Goal: Information Seeking & Learning: Learn about a topic

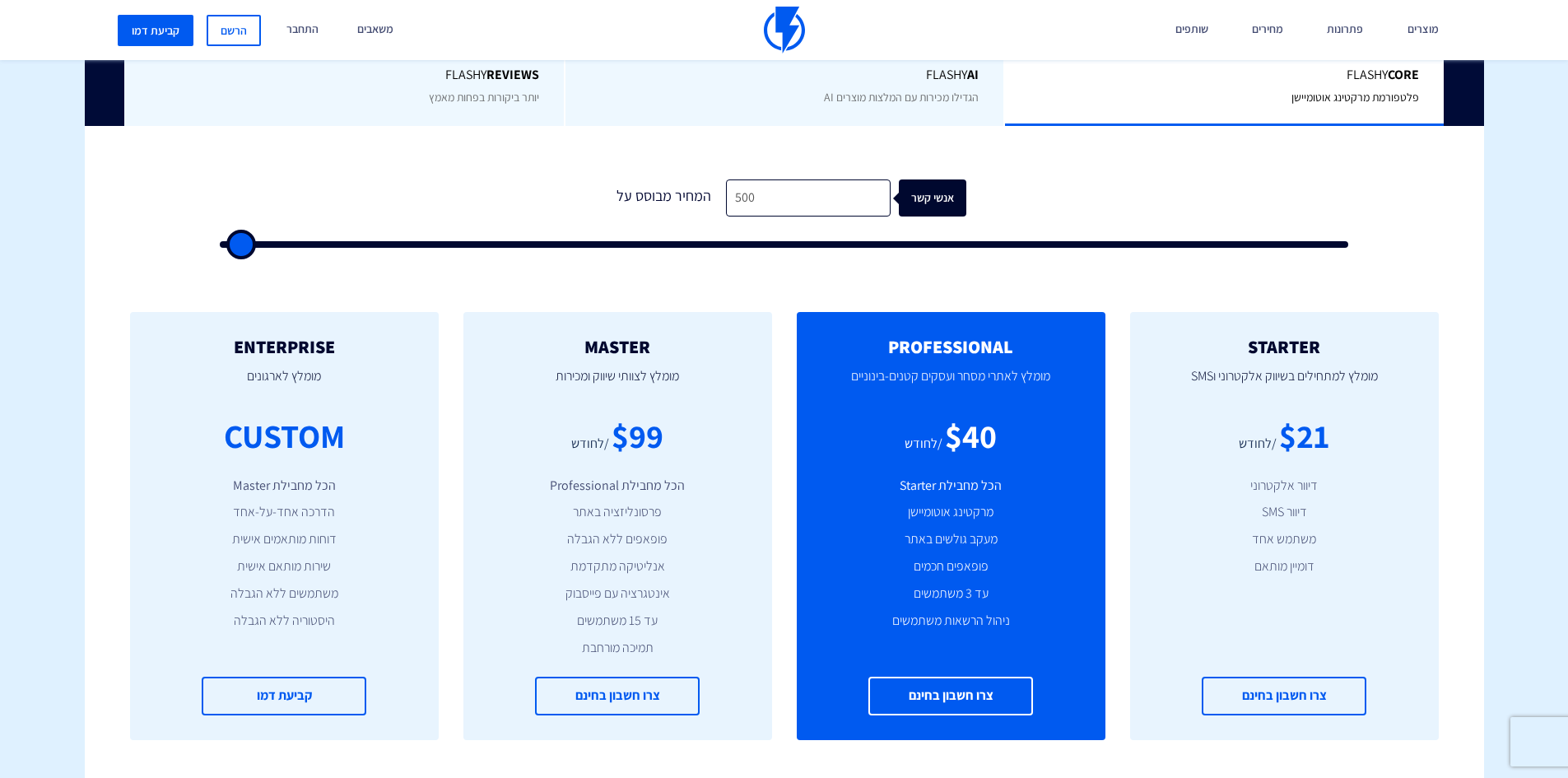
click at [886, 98] on span "הגדילו מכירות עם המלצות מוצרים AI" at bounding box center [901, 97] width 154 height 15
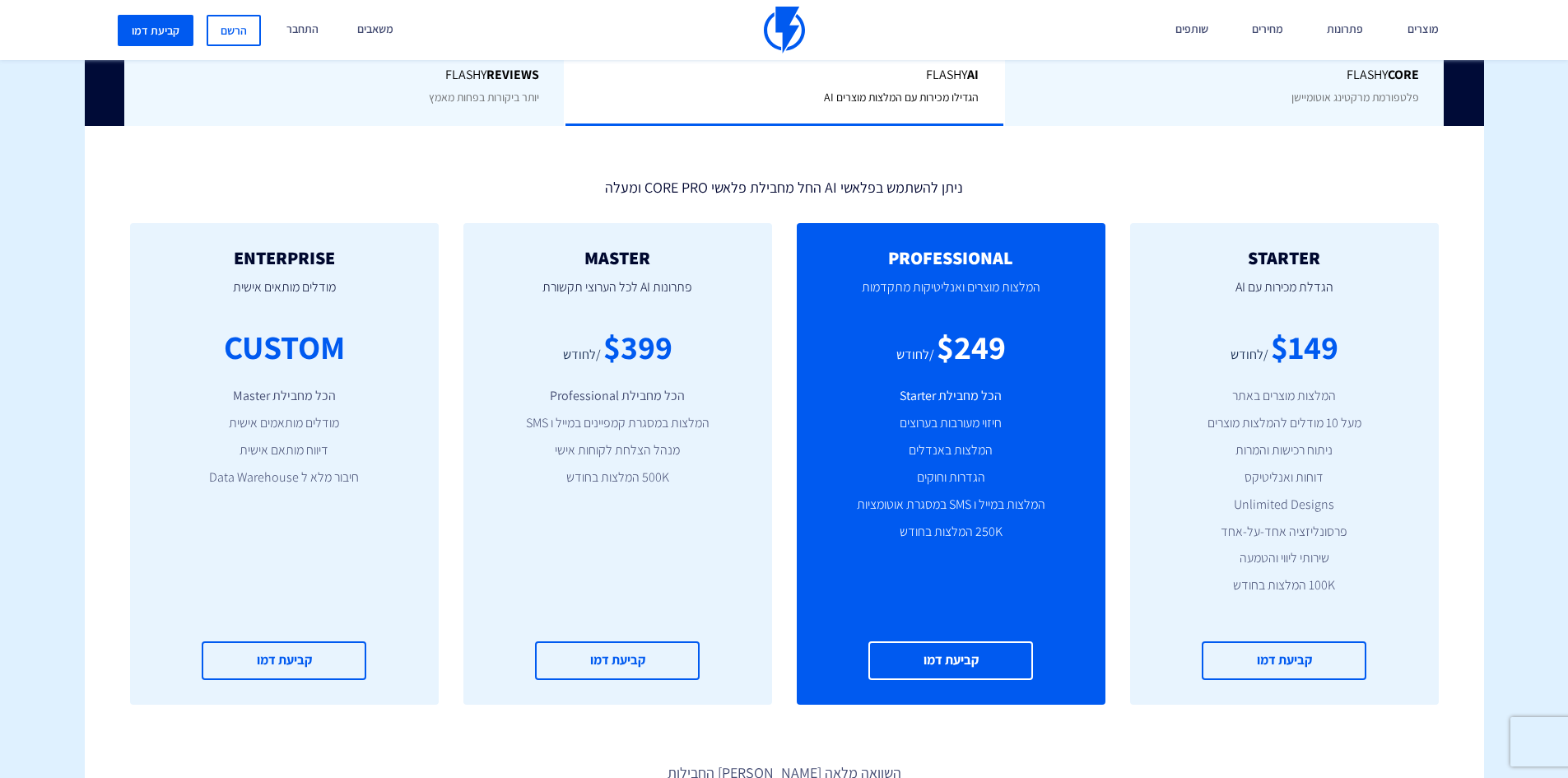
click at [408, 66] on span "Flashy REVIEWS" at bounding box center [344, 75] width 390 height 19
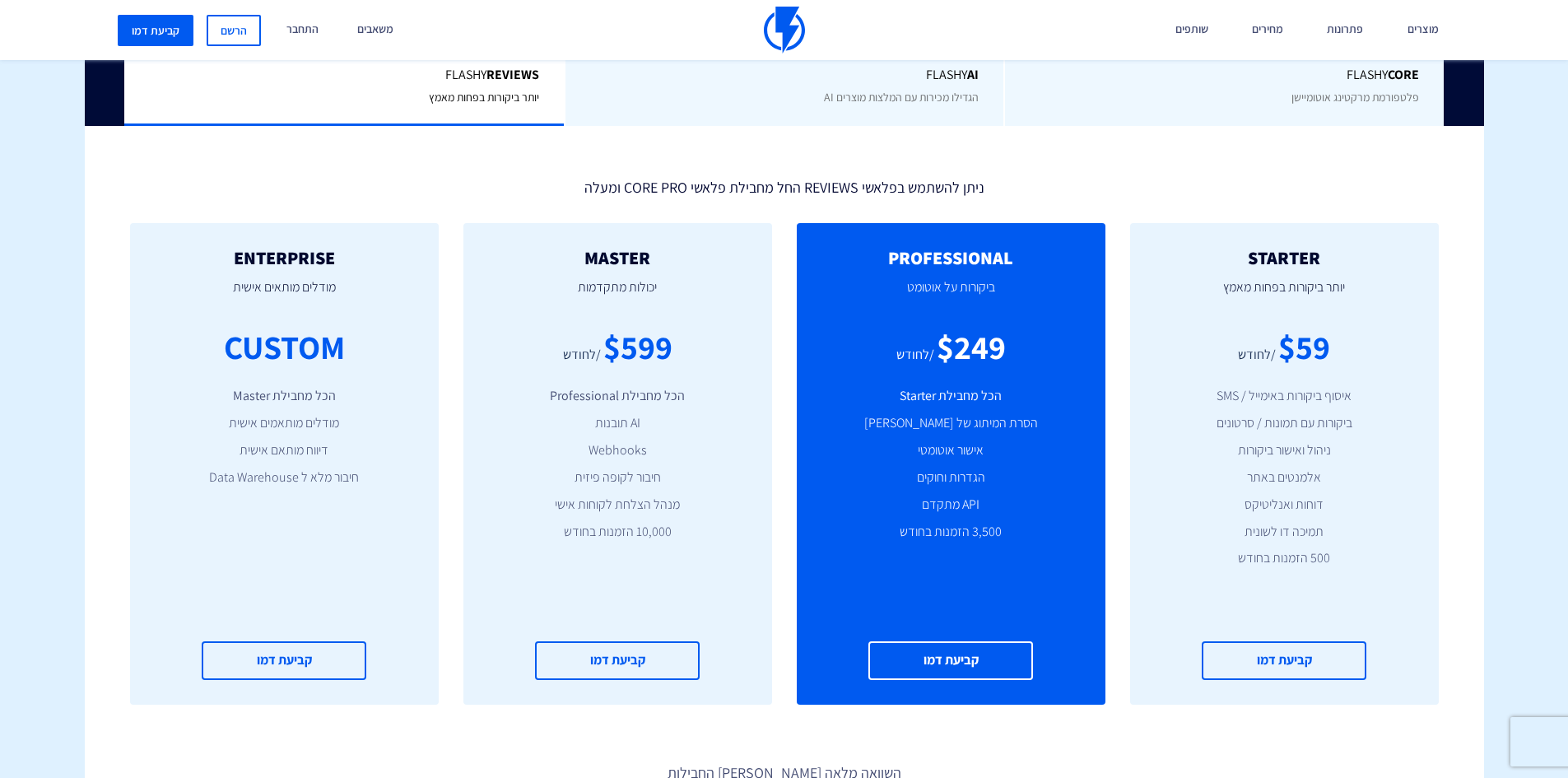
click at [770, 90] on div "Flashy AI הגדילו מכירות עם המלצות מוצרים AI" at bounding box center [784, 86] width 441 height 82
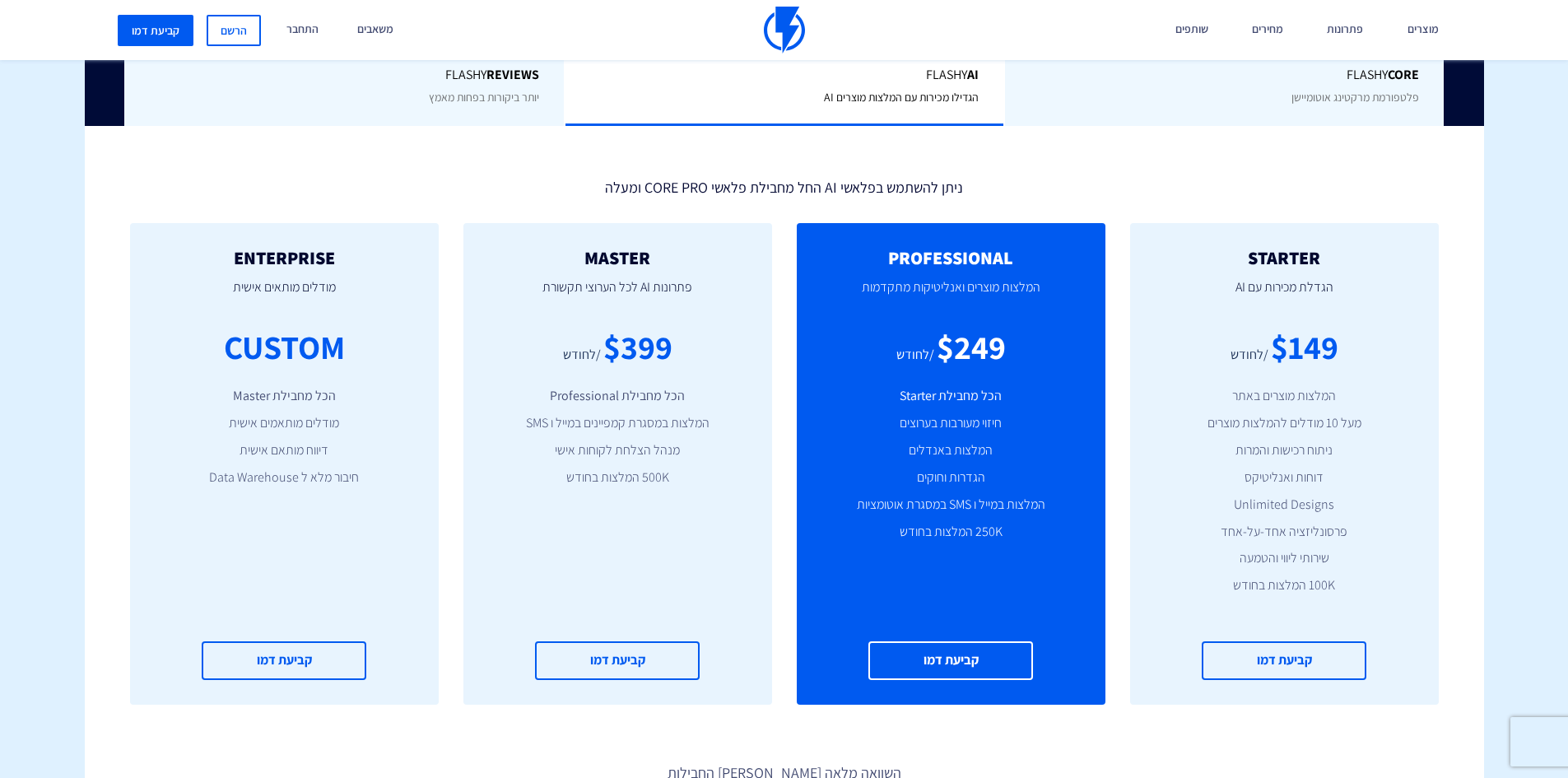
click at [463, 97] on span "יותר ביקורות בפחות מאמץ" at bounding box center [484, 97] width 110 height 15
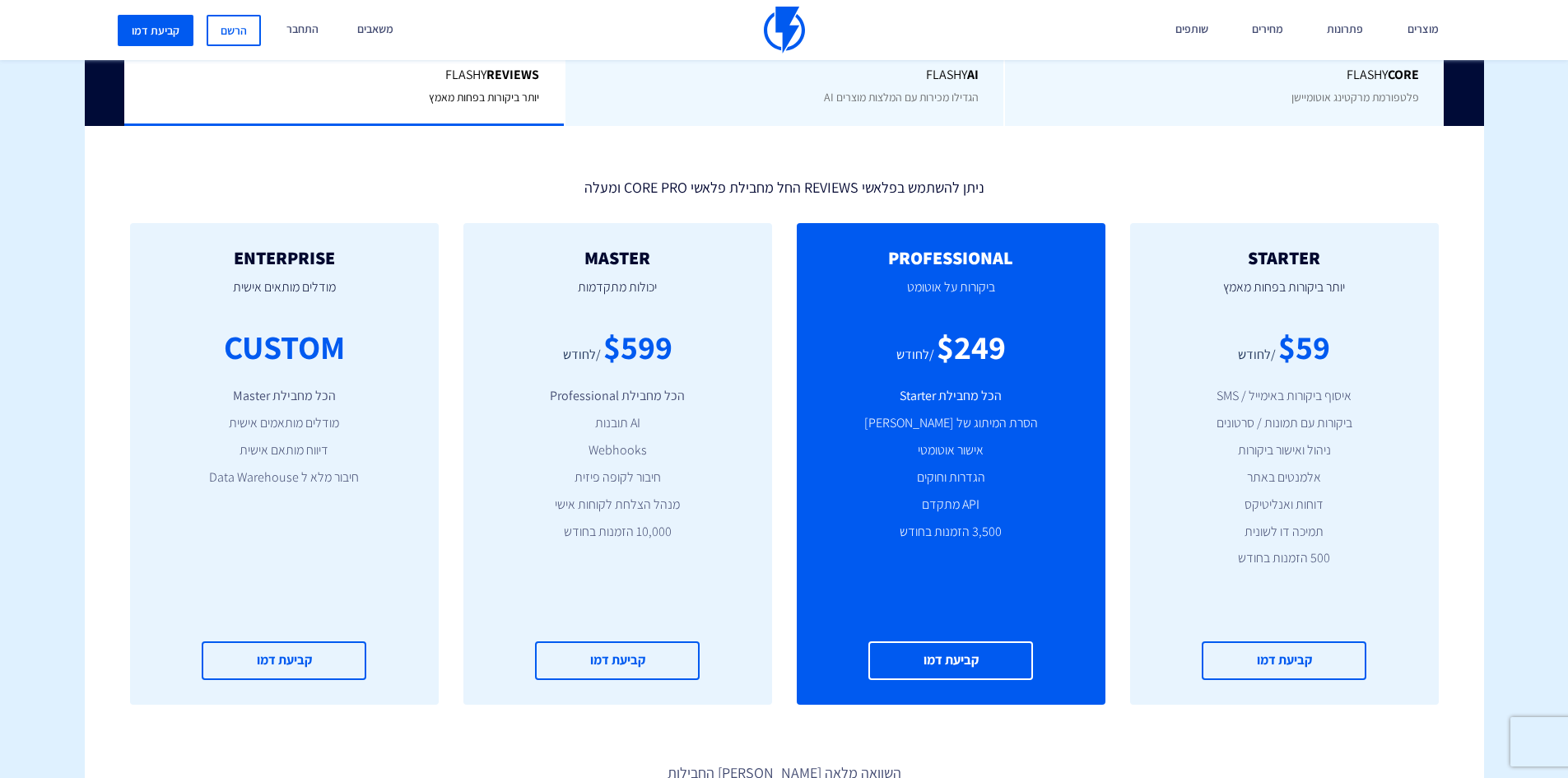
click at [1284, 98] on div "Flashy Core פלטפורמת מרקטינג אוטומיישן" at bounding box center [1224, 86] width 441 height 82
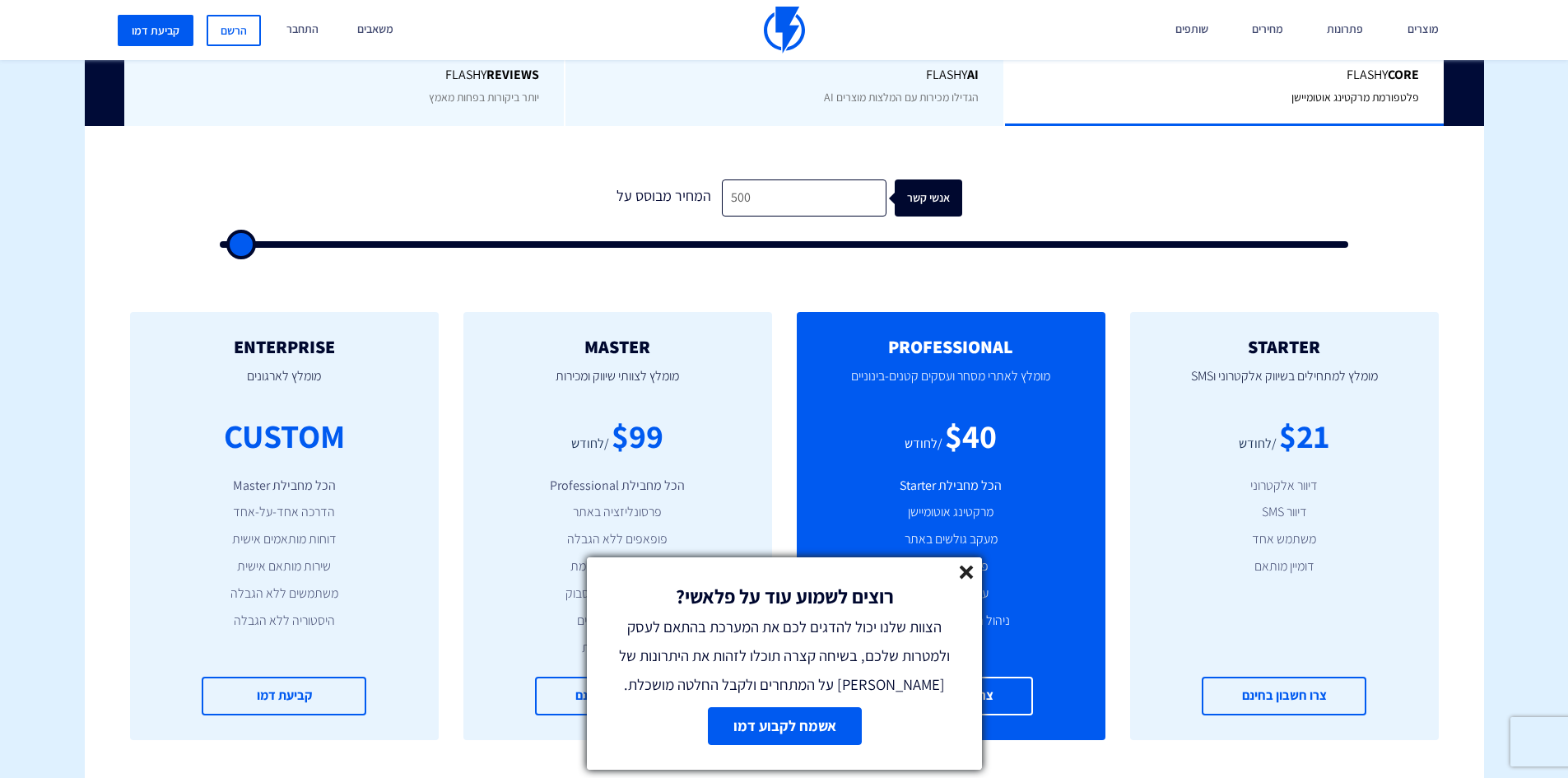
click at [965, 579] on icon at bounding box center [967, 573] width 14 height 14
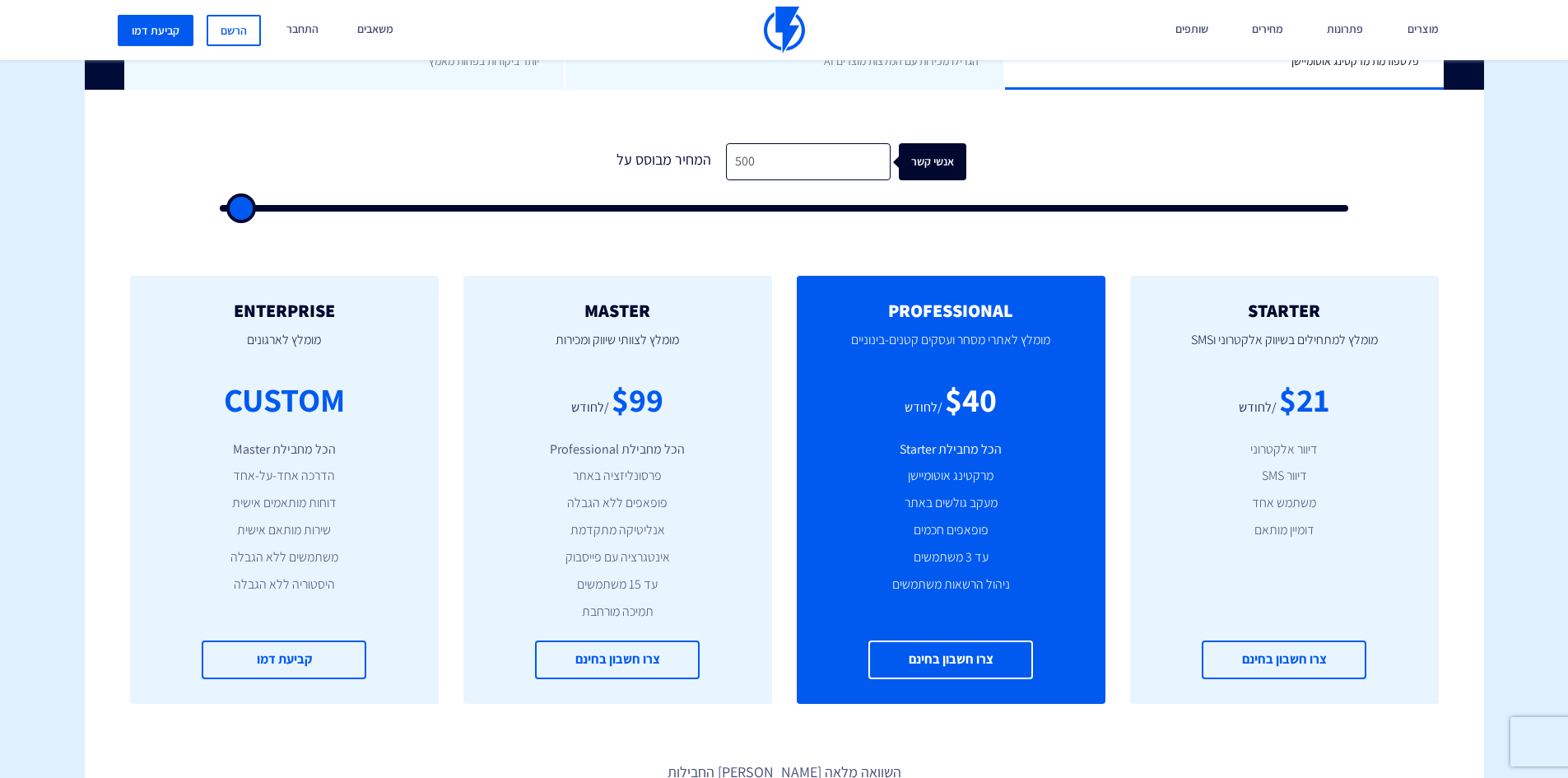
scroll to position [487, 0]
click at [662, 387] on div "$99" at bounding box center [637, 398] width 52 height 47
drag, startPoint x: 662, startPoint y: 387, endPoint x: 662, endPoint y: 404, distance: 17.0
click at [662, 404] on div "$99" at bounding box center [637, 398] width 52 height 47
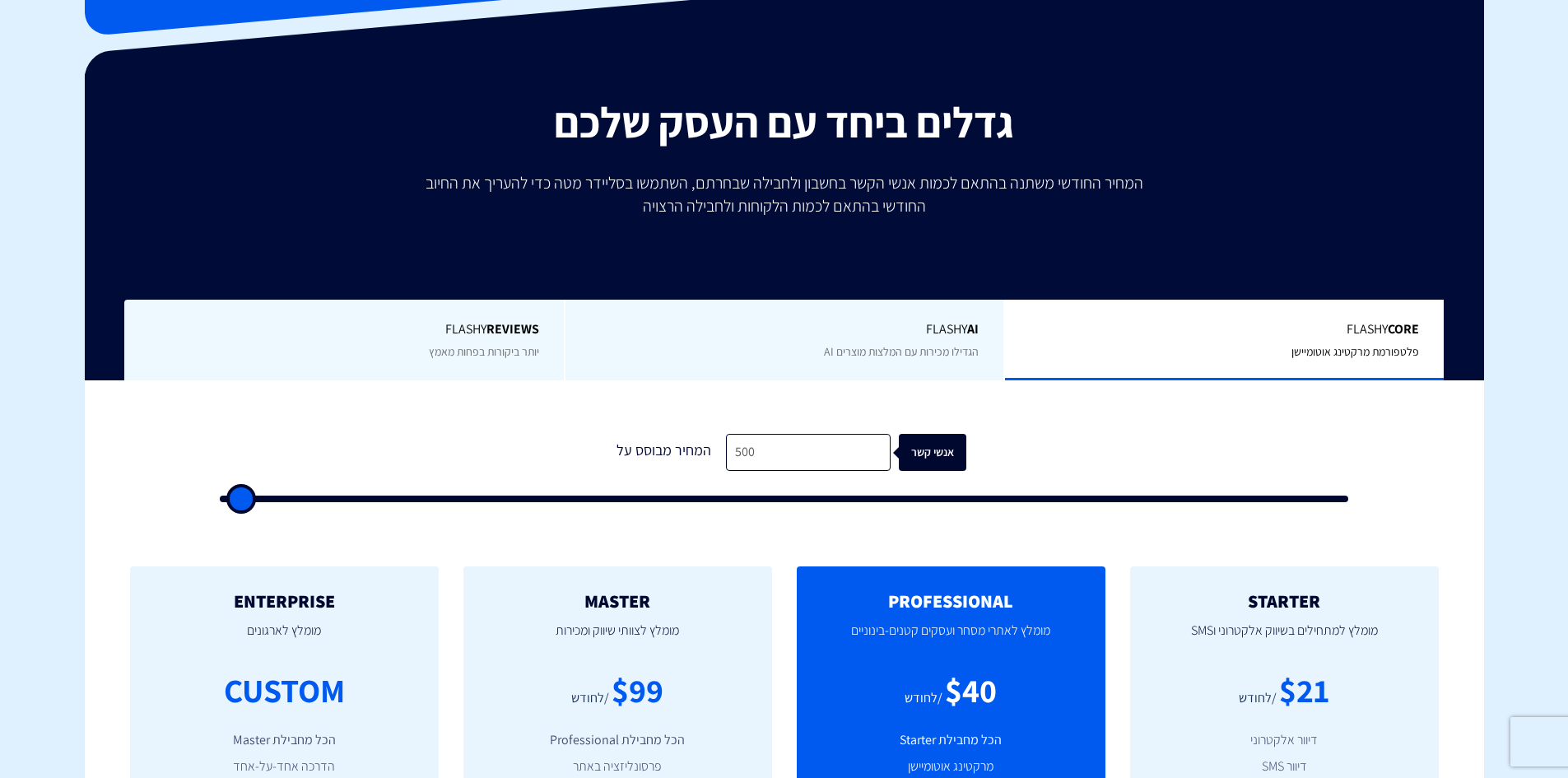
scroll to position [193, 0]
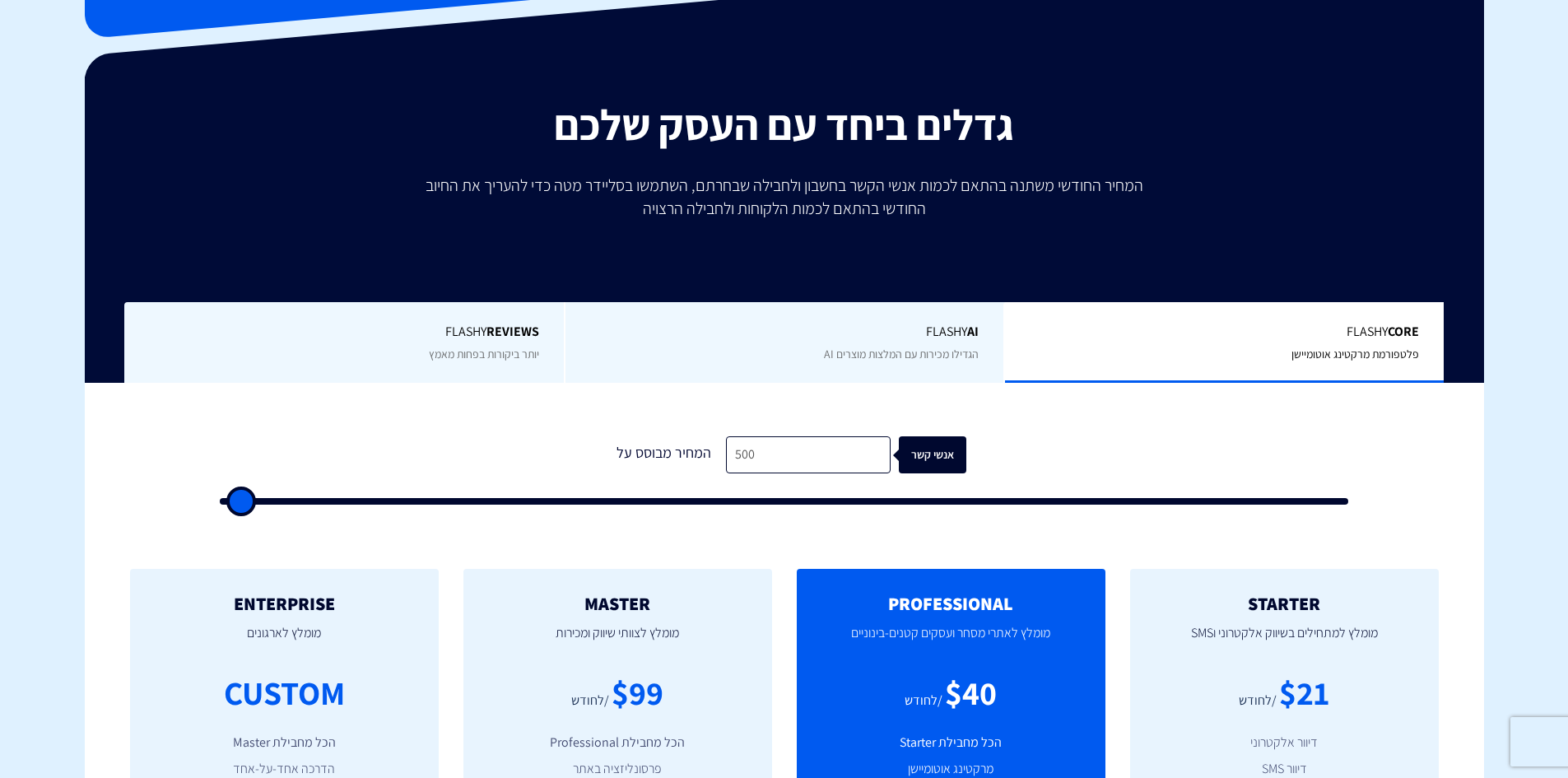
click at [505, 317] on div "Flashy REVIEWS יותר ביקורות בפחות מאמץ" at bounding box center [344, 342] width 440 height 82
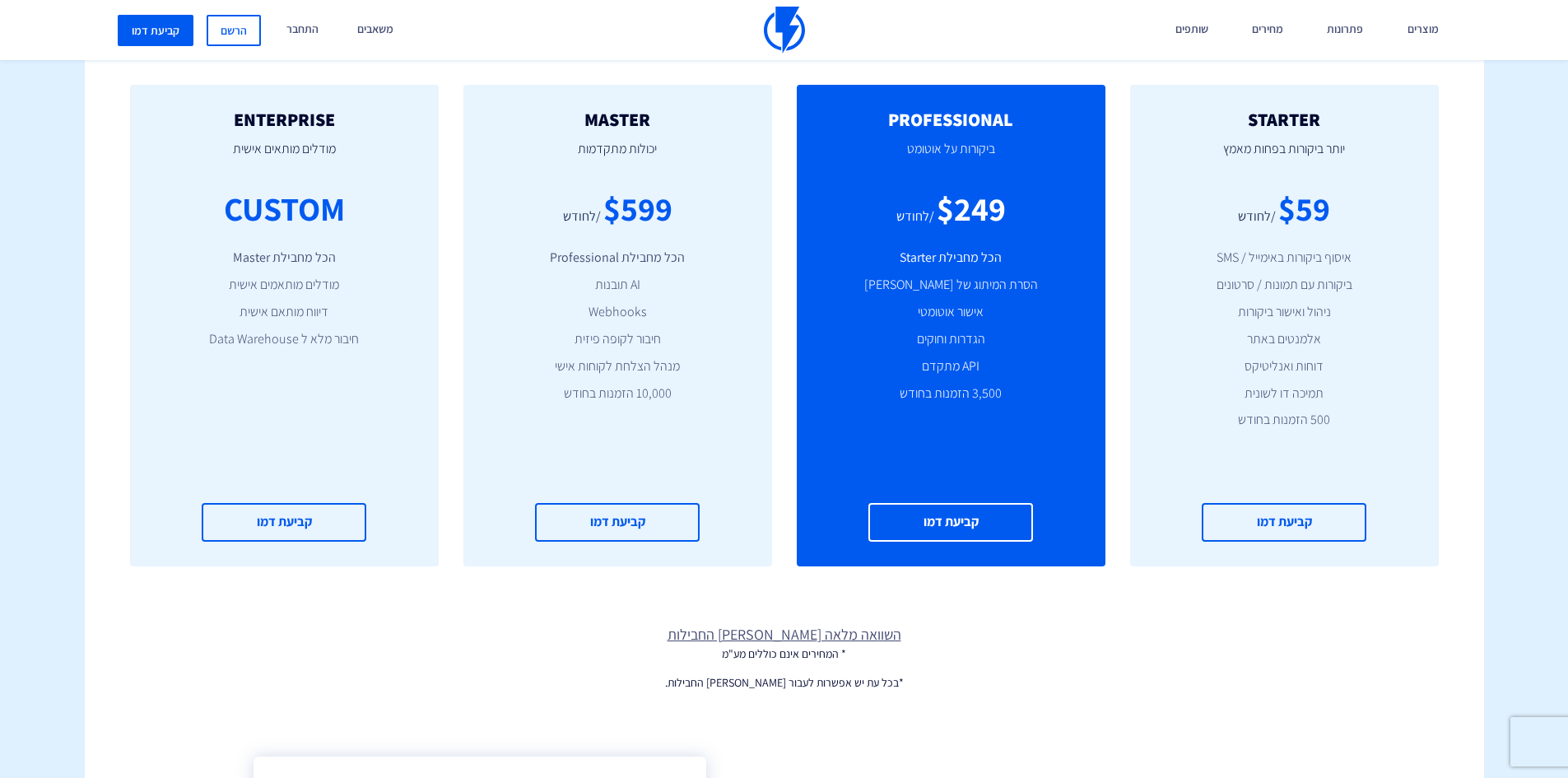
scroll to position [589, 0]
click at [1345, 233] on div "STARTER יותר ביקורות בפחות מאמץ $59 /לחודש איסוף ביקורות באימייל / SMS ביקורות …" at bounding box center [1285, 324] width 309 height 481
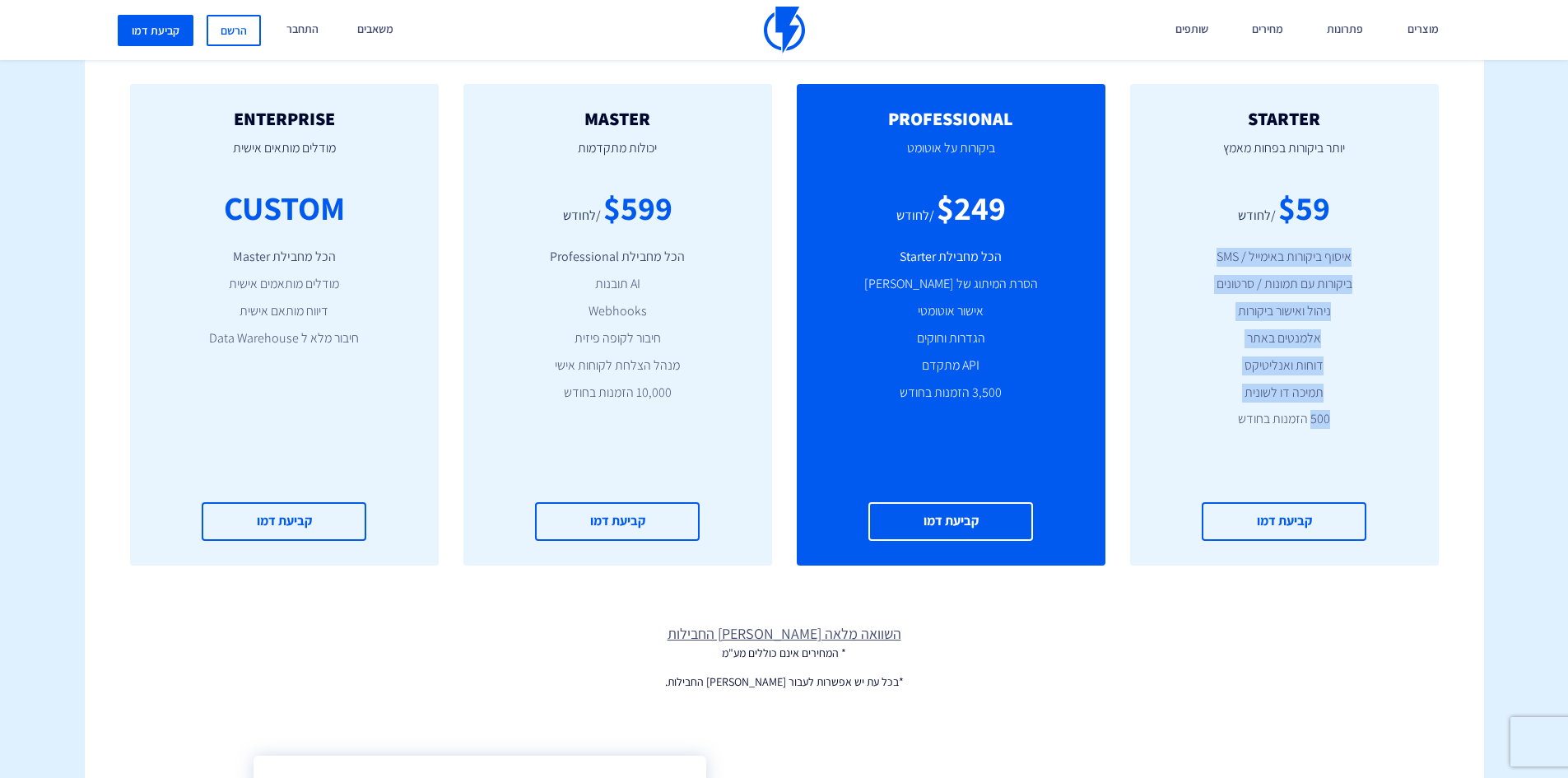
drag, startPoint x: 1345, startPoint y: 233, endPoint x: 1346, endPoint y: 435, distance: 202.0
click at [1346, 435] on div "STARTER יותר ביקורות בפחות מאמץ $59 /לחודש איסוף ביקורות באימייל / SMS ביקורות …" at bounding box center [1285, 324] width 309 height 481
click at [1340, 433] on div "STARTER יותר ביקורות בפחות מאמץ $59 /לחודש איסוף ביקורות באימייל / SMS ביקורות …" at bounding box center [1285, 324] width 309 height 481
drag, startPoint x: 1340, startPoint y: 433, endPoint x: 1365, endPoint y: 189, distance: 245.3
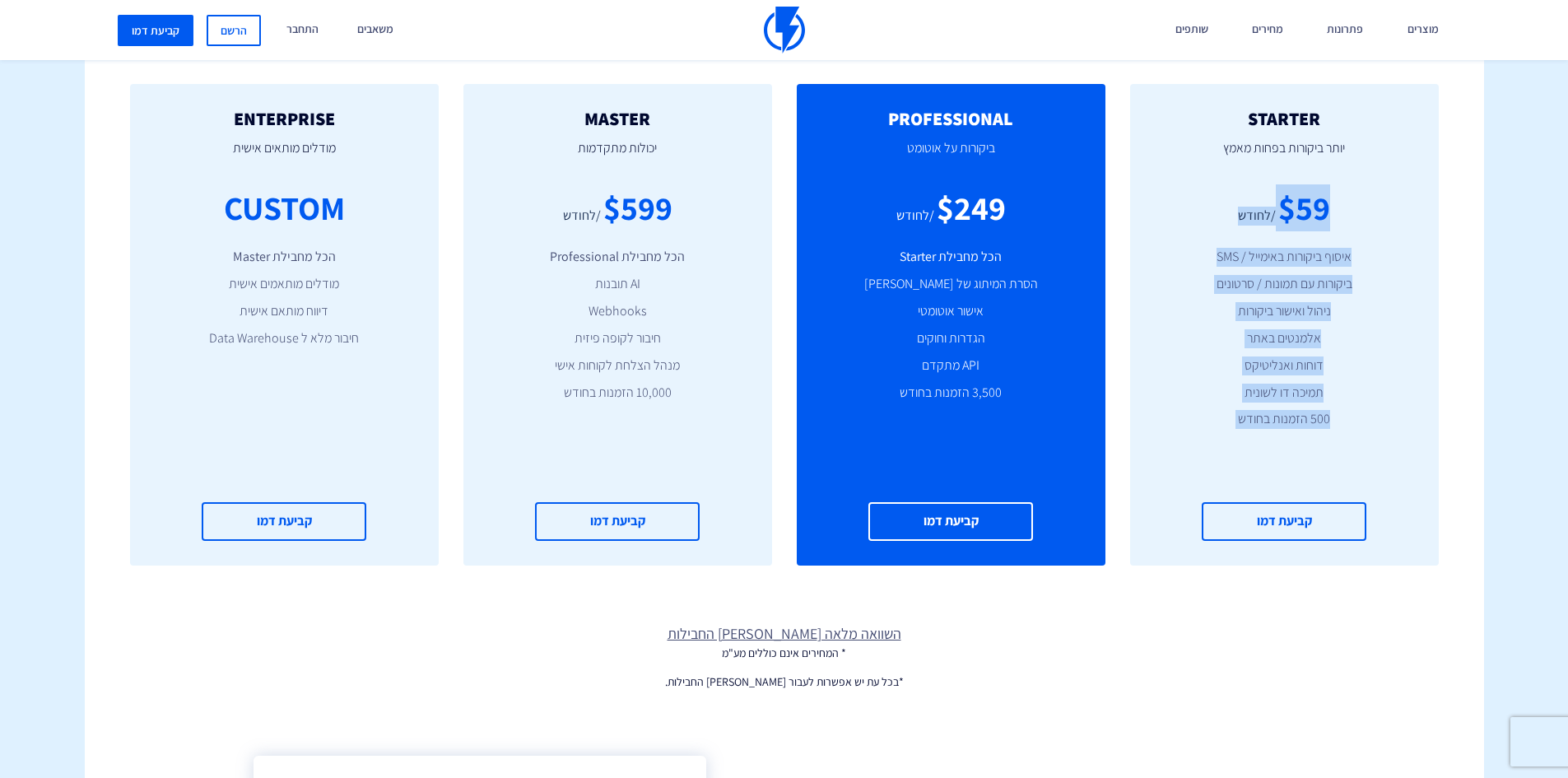
click at [1365, 189] on div "STARTER יותר ביקורות בפחות מאמץ $59 /לחודש איסוף ביקורות באימייל / SMS ביקורות …" at bounding box center [1285, 324] width 309 height 481
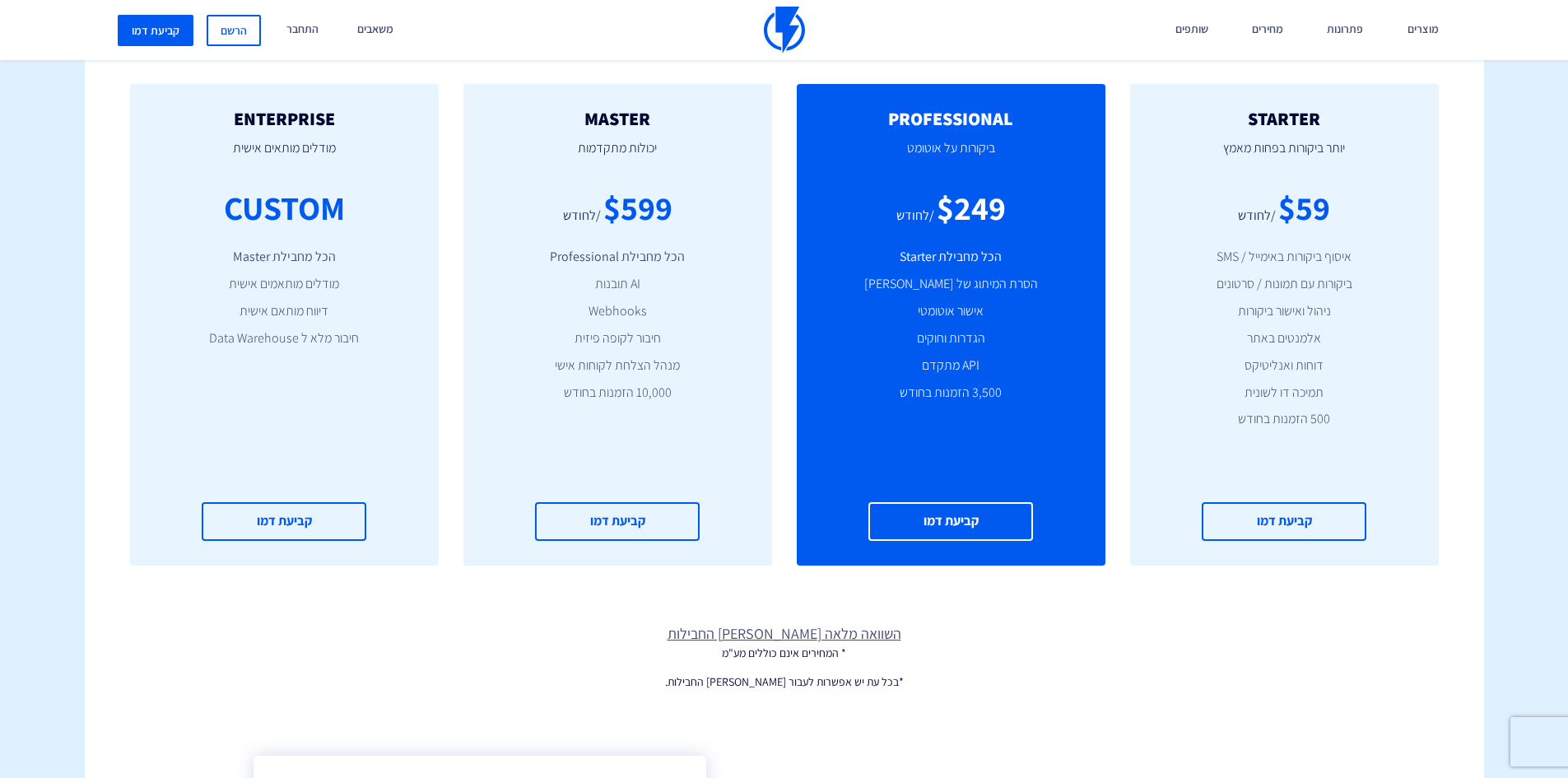
click at [1365, 189] on div "$59 /לחודש" at bounding box center [1284, 208] width 260 height 47
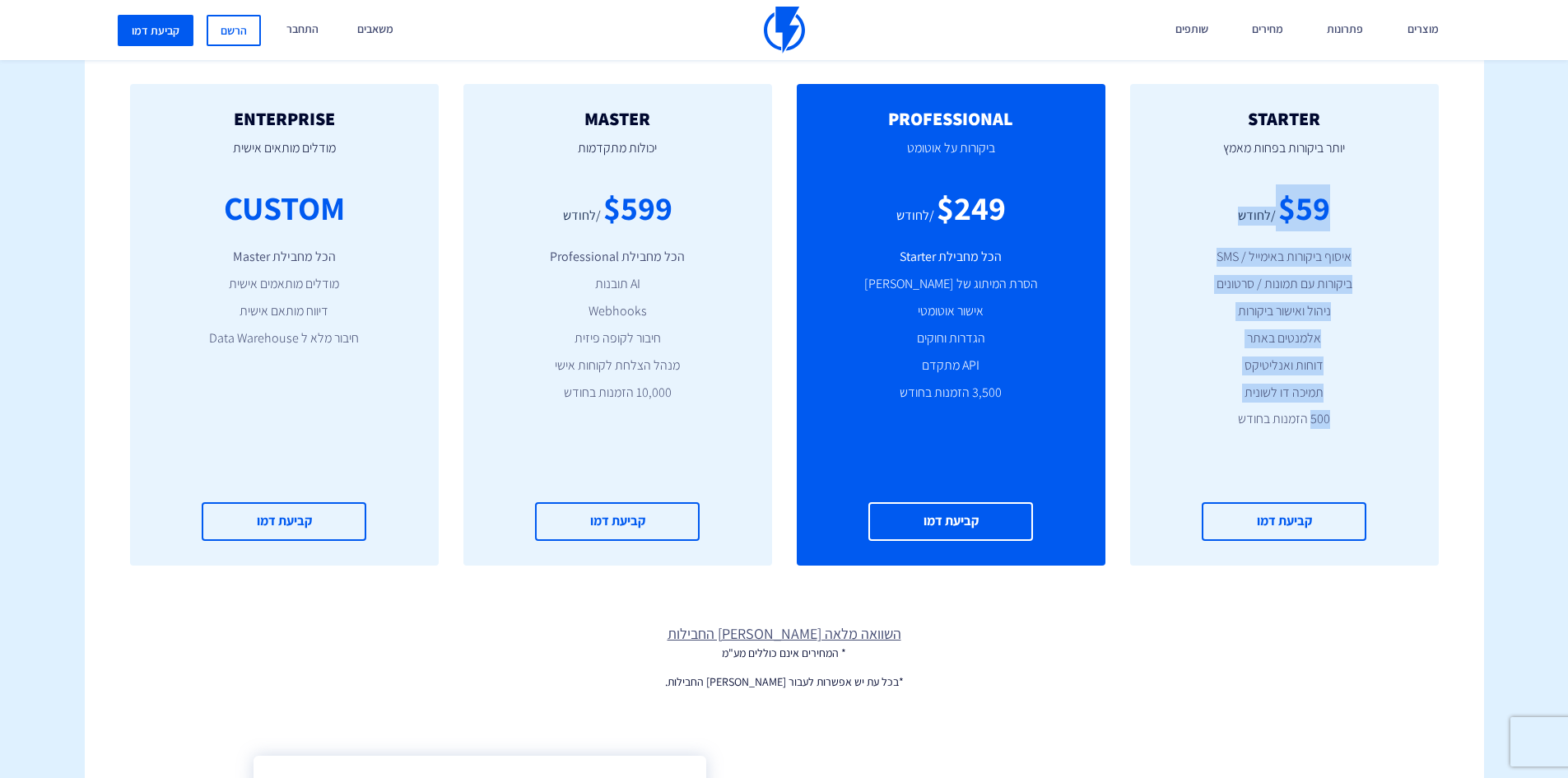
drag, startPoint x: 1365, startPoint y: 189, endPoint x: 1344, endPoint y: 405, distance: 217.0
click at [1344, 405] on div "STARTER יותר ביקורות בפחות מאמץ $59 /לחודש איסוף ביקורות באימייל / SMS ביקורות …" at bounding box center [1285, 324] width 309 height 481
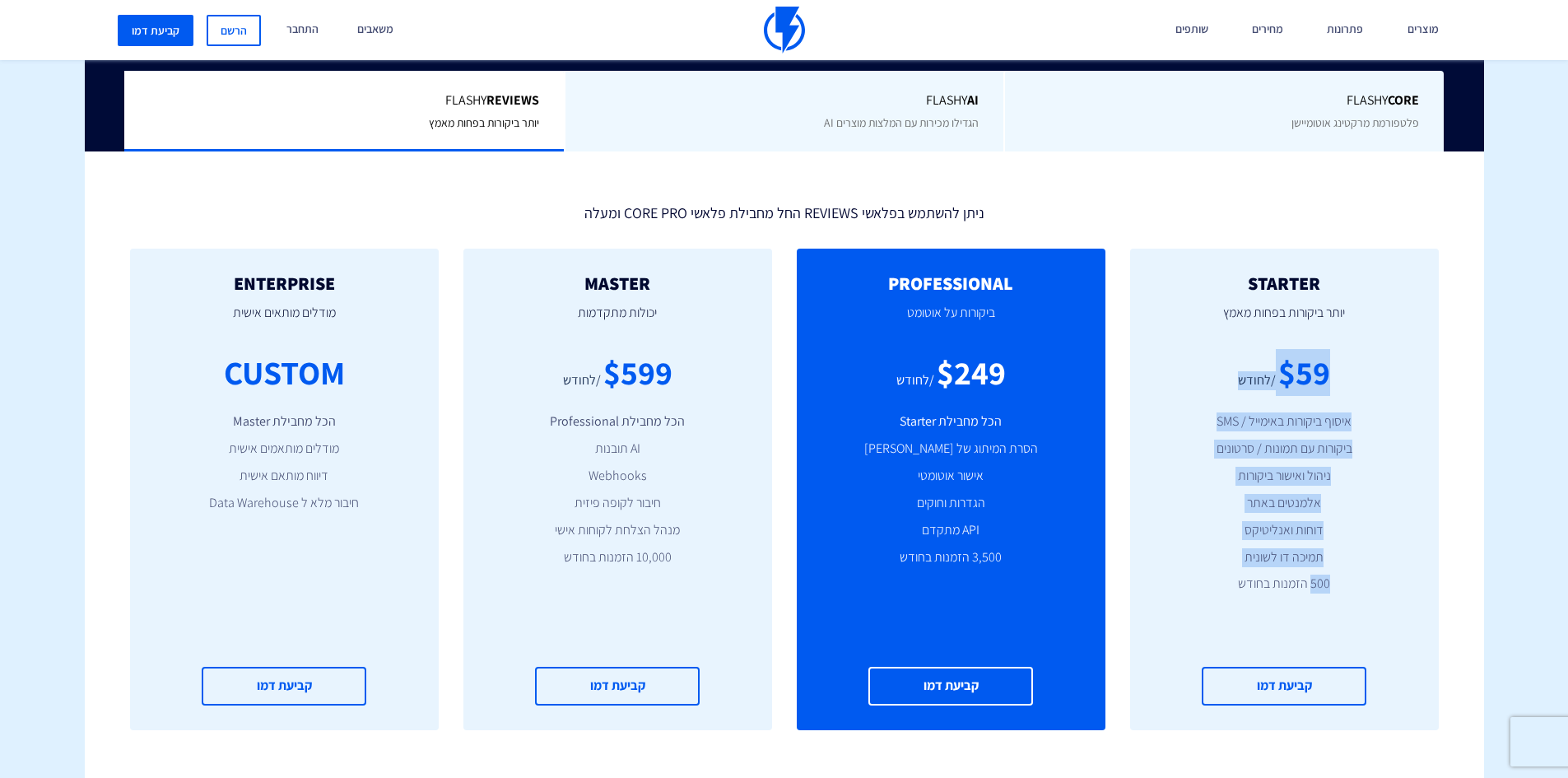
scroll to position [424, 0]
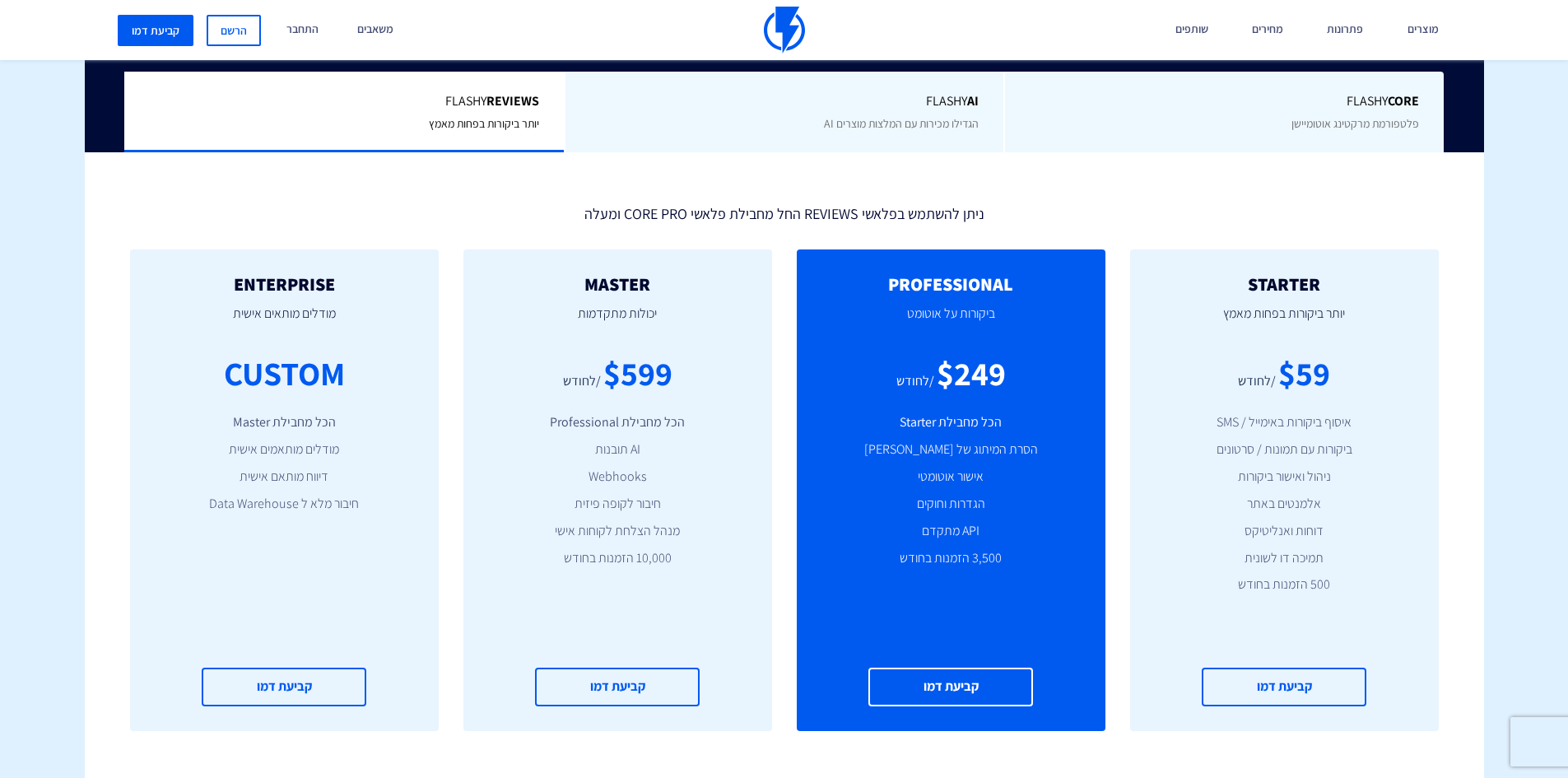
click at [1203, 126] on div "Flashy Core פלטפורמת מרקטינג אוטומיישן" at bounding box center [1224, 112] width 441 height 82
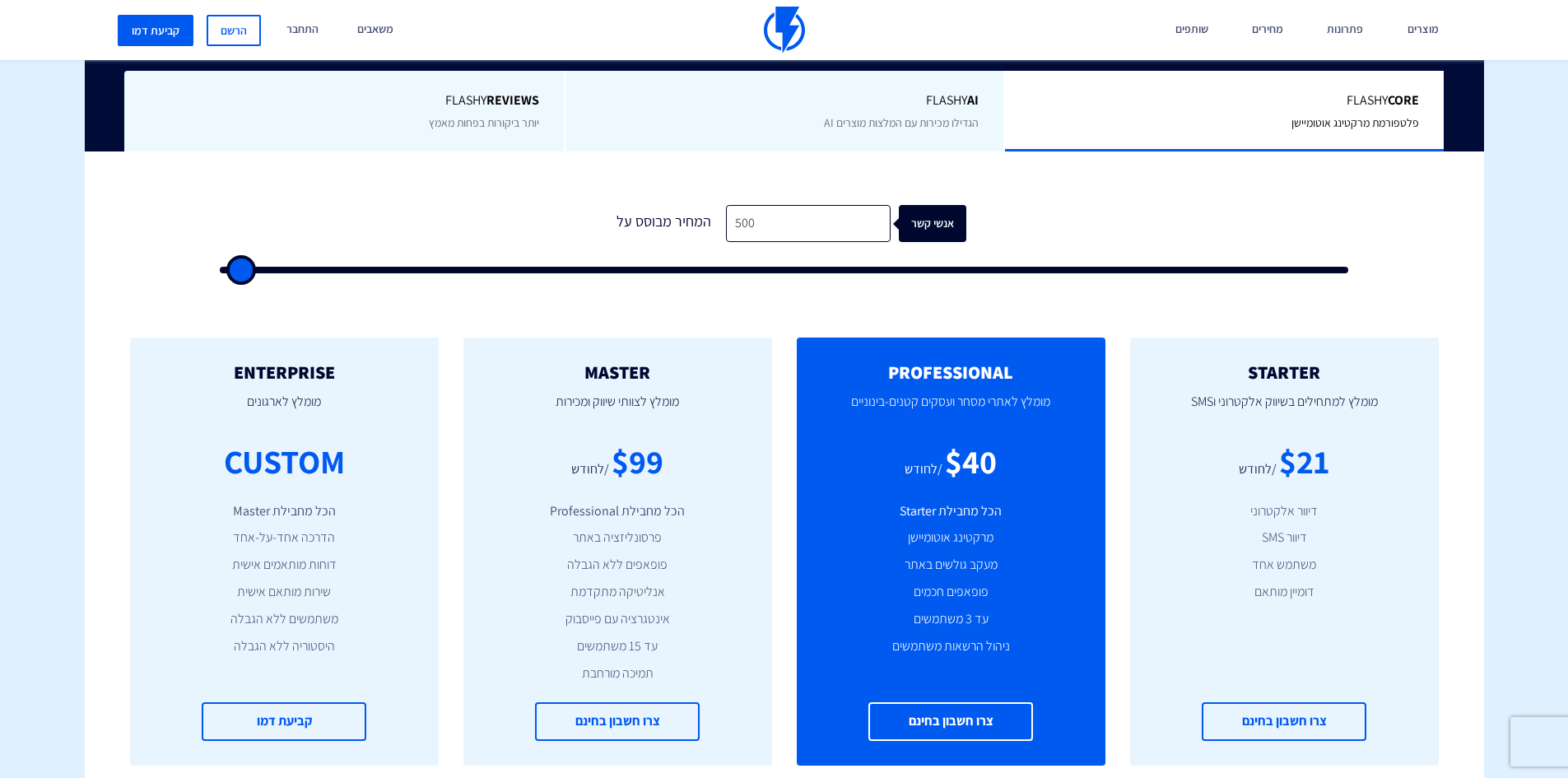
scroll to position [422, 0]
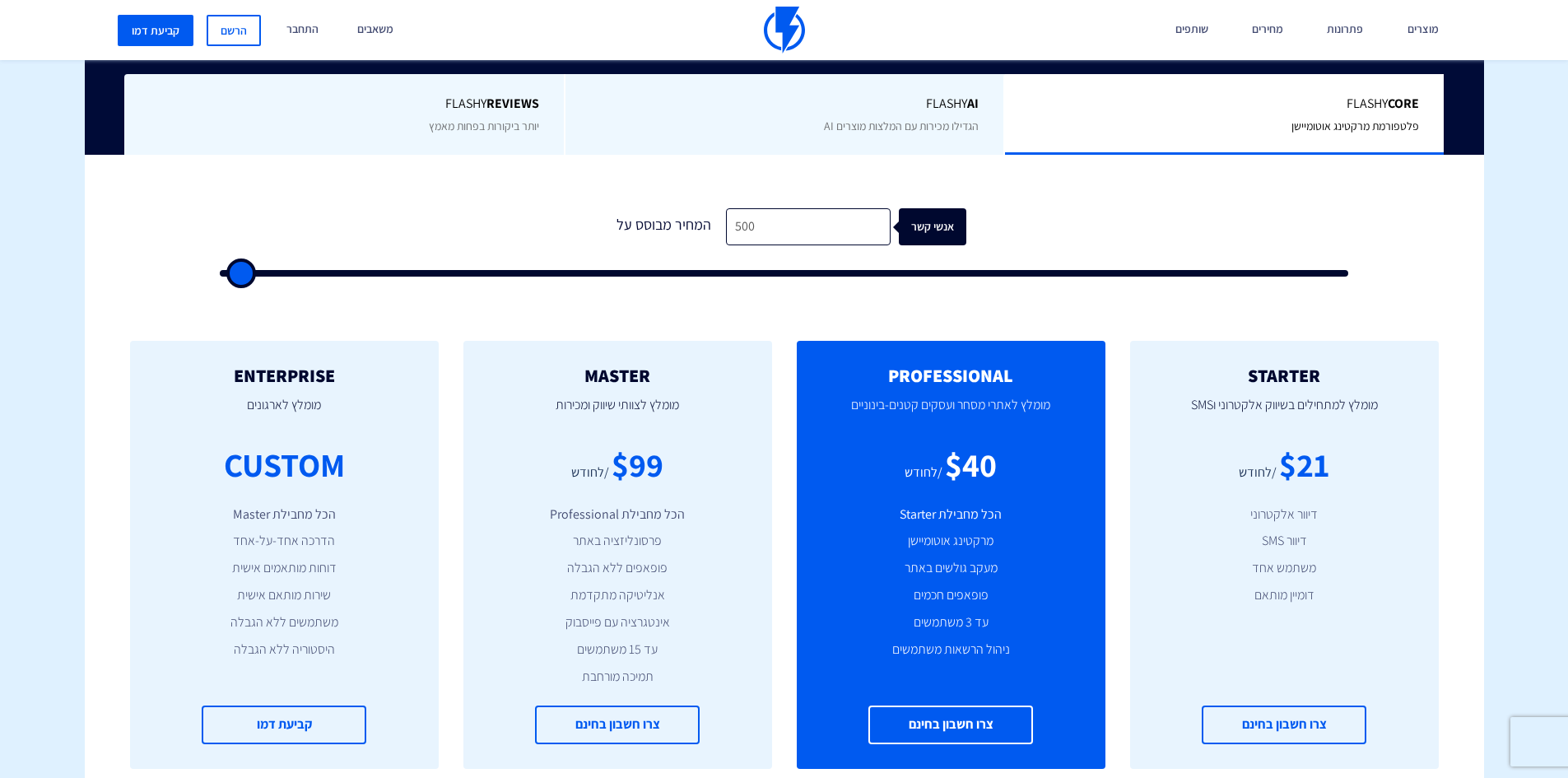
click at [941, 97] on span "Flashy AI" at bounding box center [785, 104] width 390 height 19
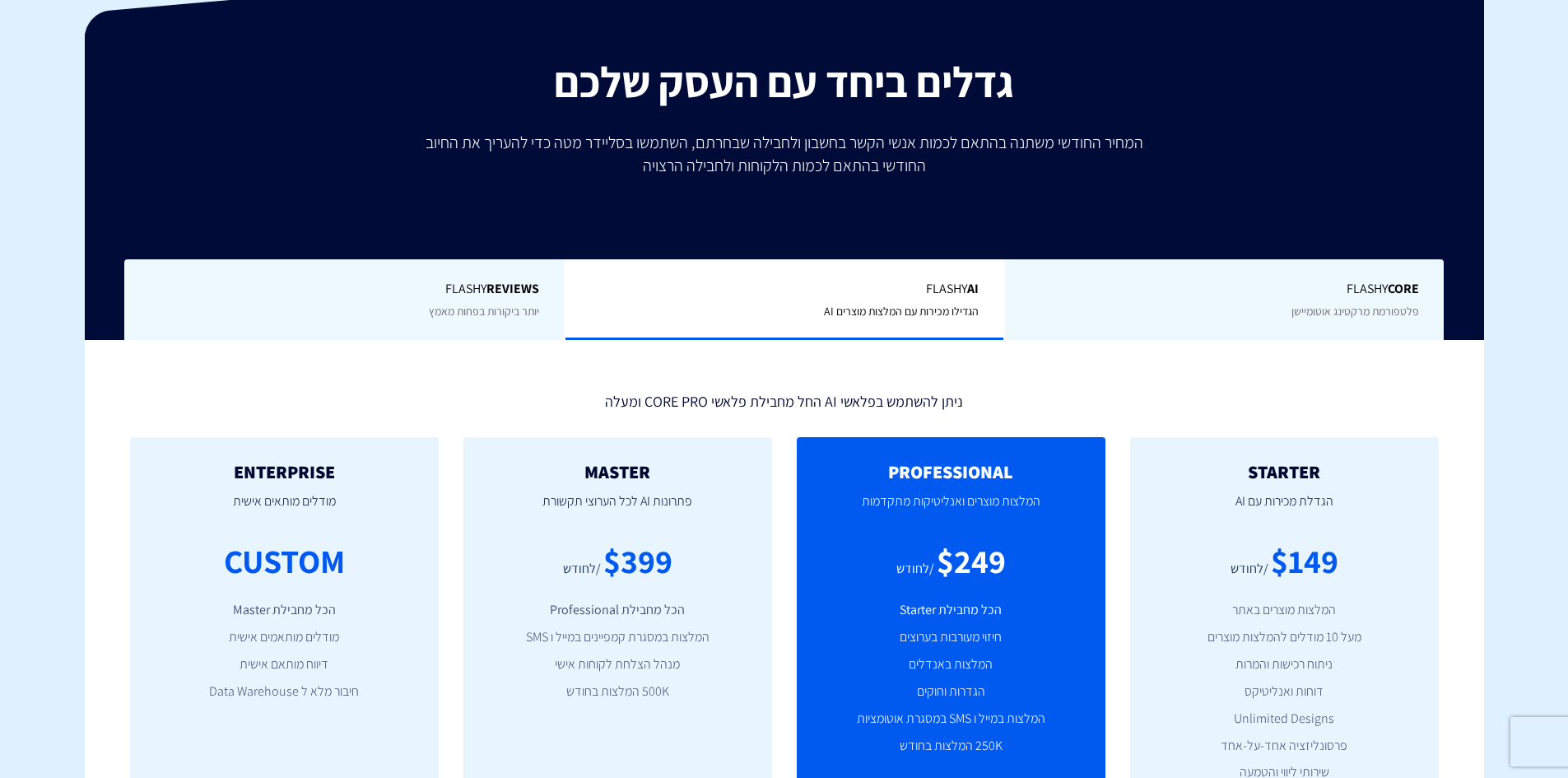
scroll to position [155, 0]
